Goal: Browse casually: Explore the website without a specific task or goal

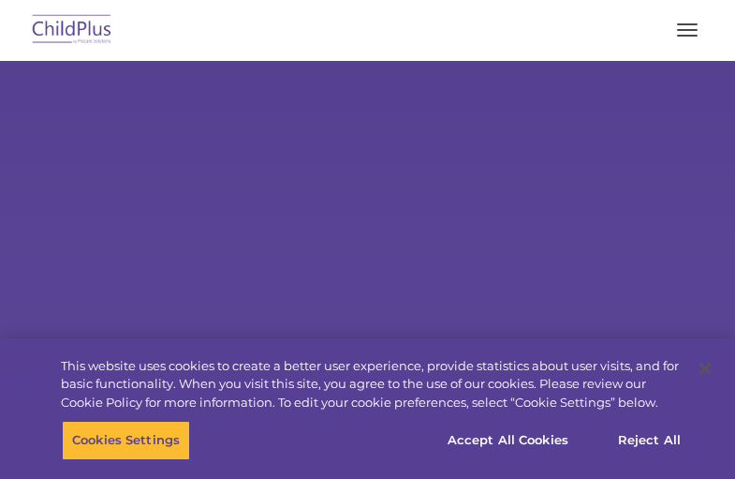
select select "MEDIUM"
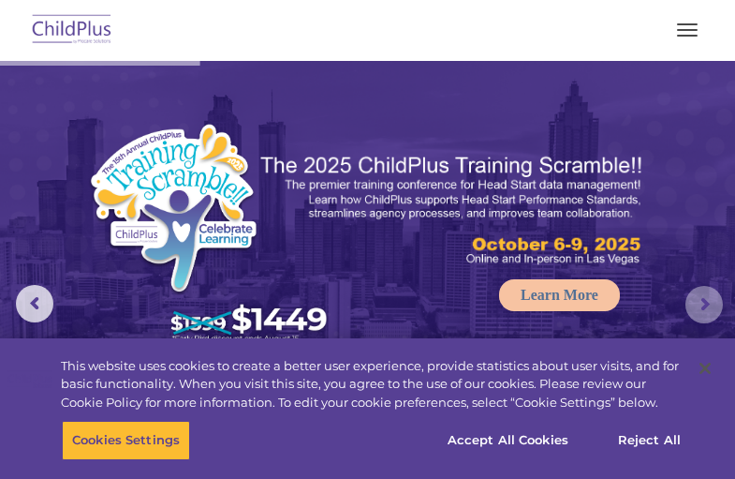
click at [691, 299] on rs-arrow at bounding box center [704, 304] width 37 height 37
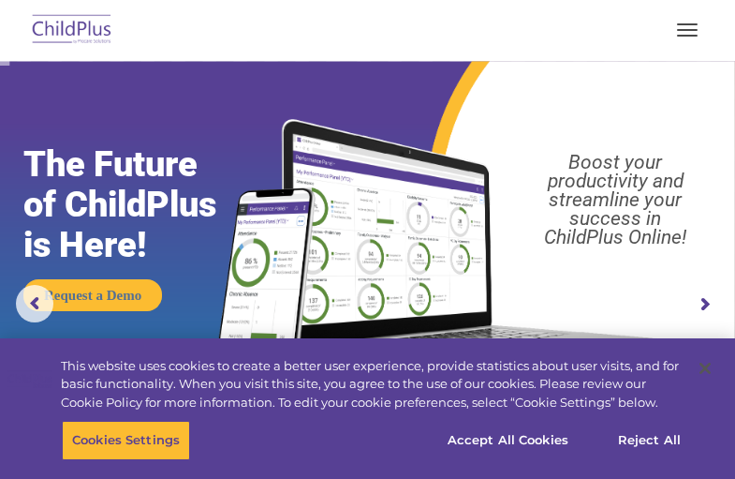
click at [691, 299] on rs-arrow at bounding box center [704, 304] width 37 height 37
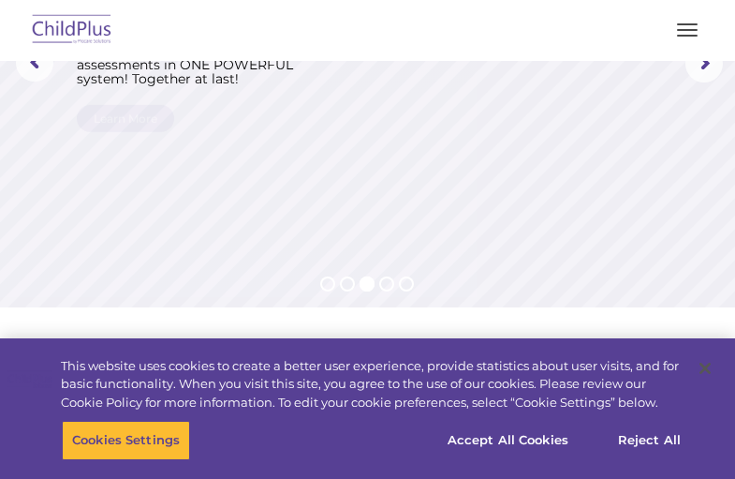
scroll to position [310, 0]
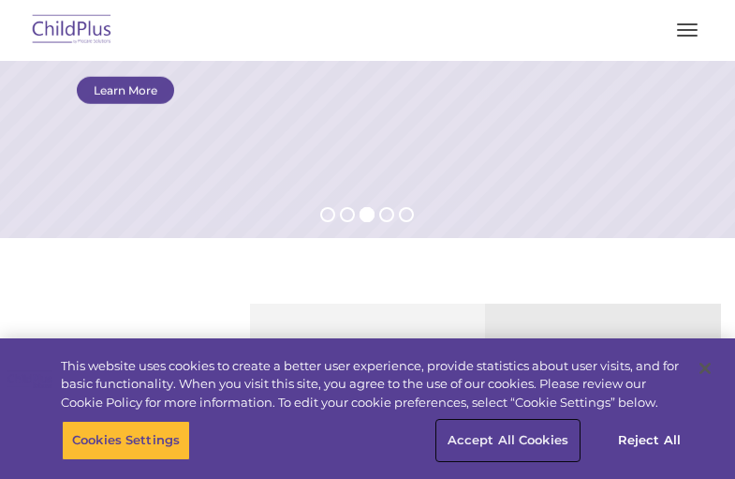
click at [488, 432] on button "Accept All Cookies" at bounding box center [507, 440] width 141 height 39
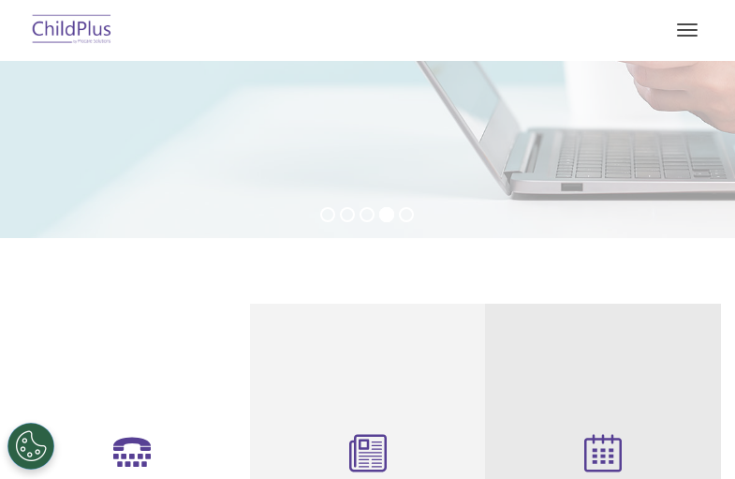
drag, startPoint x: 422, startPoint y: 160, endPoint x: 393, endPoint y: 160, distance: 28.1
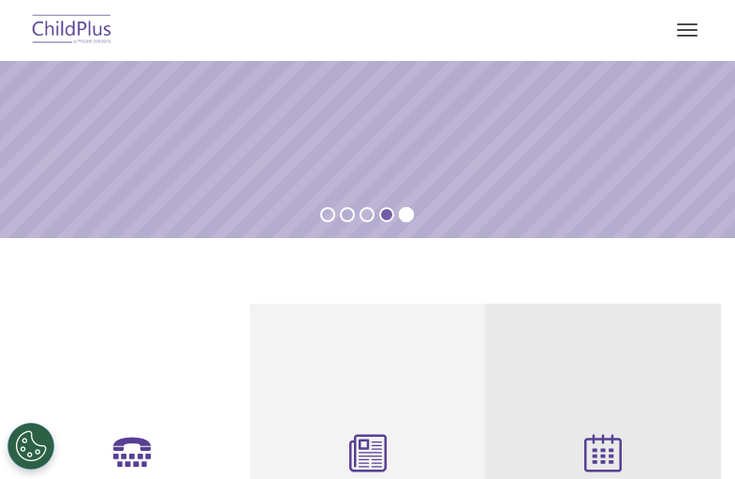
click at [386, 210] on rs-bullet at bounding box center [386, 214] width 15 height 15
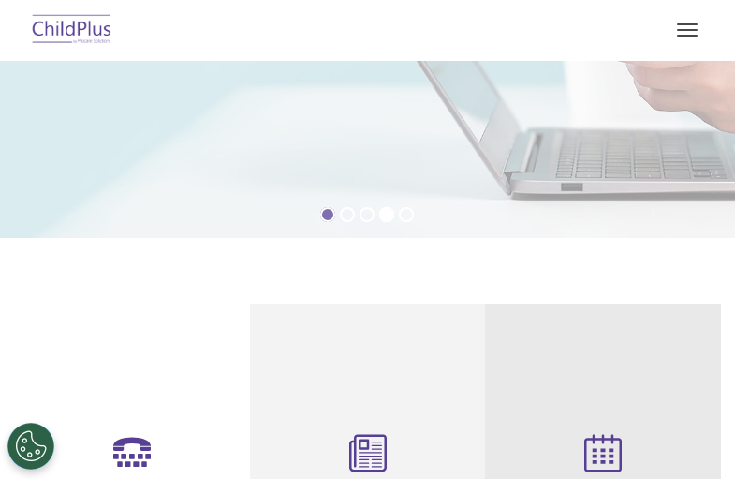
click at [327, 217] on rs-bullet at bounding box center [327, 214] width 15 height 15
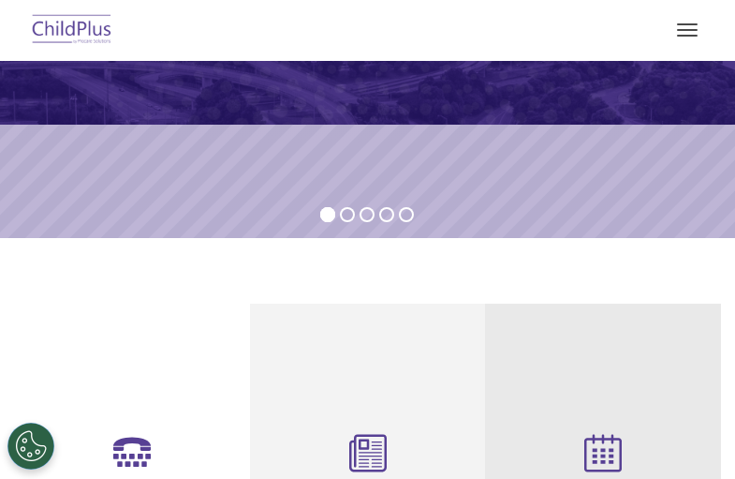
click at [691, 36] on span "button" at bounding box center [687, 36] width 21 height 2
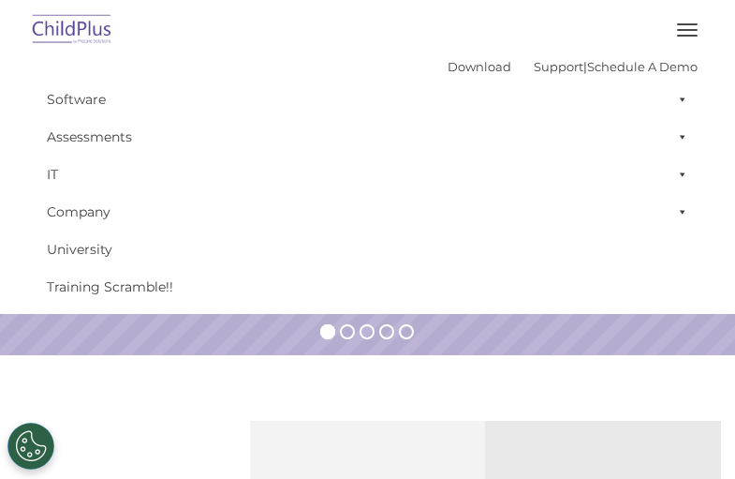
scroll to position [194, 0]
click at [540, 329] on rs-slide "Learn More" at bounding box center [367, 110] width 735 height 487
click at [679, 28] on button "button" at bounding box center [687, 30] width 39 height 30
